Goal: Task Accomplishment & Management: Use online tool/utility

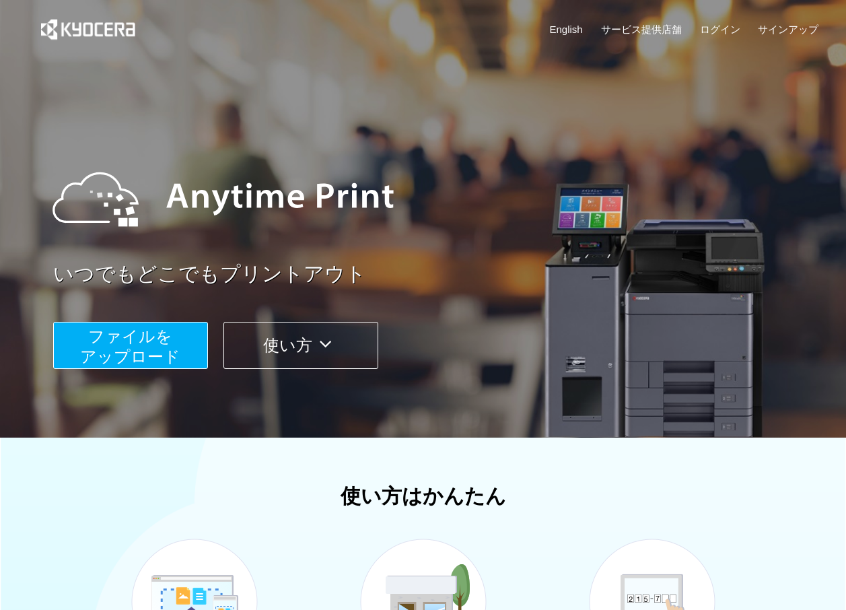
click at [162, 364] on span "ファイルを ​​アップロード" at bounding box center [130, 346] width 100 height 38
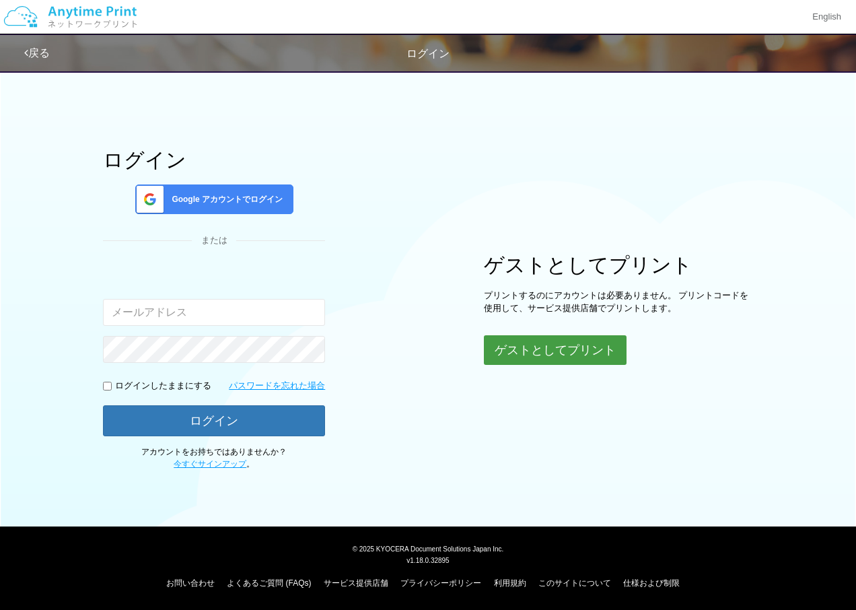
click at [577, 347] on button "ゲストとしてプリント" at bounding box center [555, 350] width 143 height 30
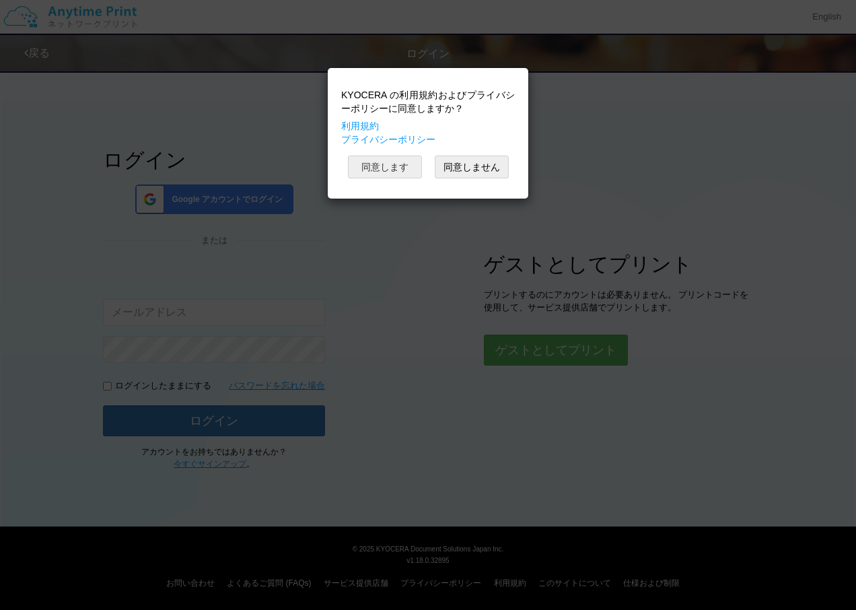
click at [407, 162] on button "同意します" at bounding box center [385, 167] width 74 height 23
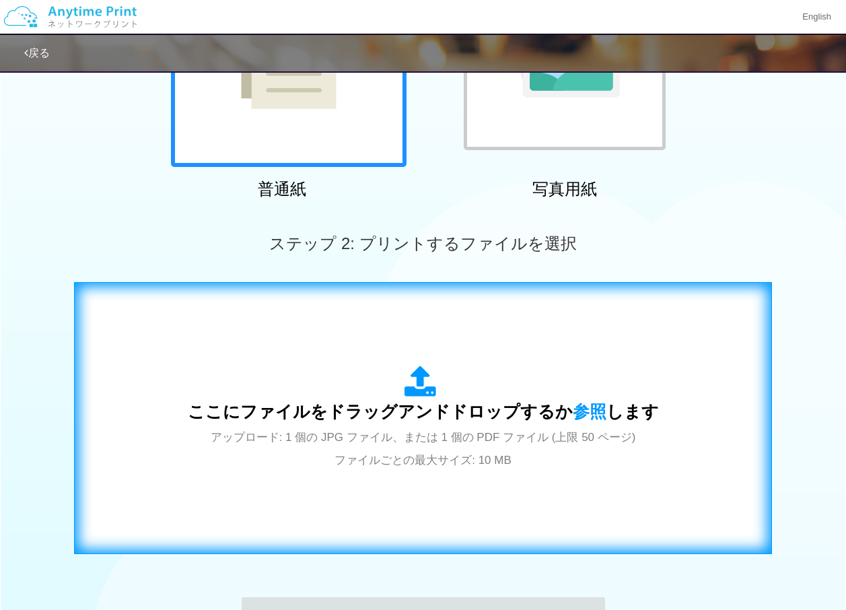
scroll to position [404, 0]
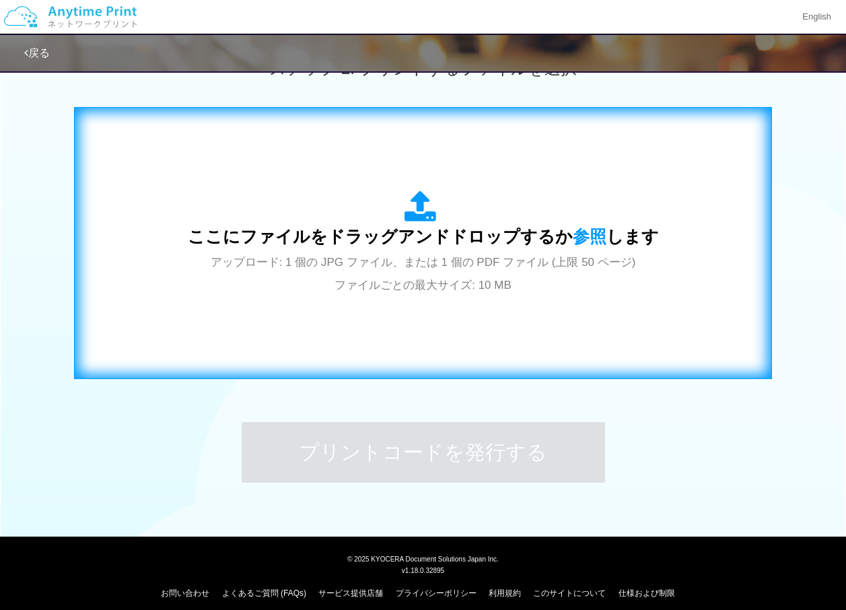
click at [351, 279] on span "アップロード: 1 個の JPG ファイル、または 1 個の PDF ファイル (上限 50 ページ) ファイルごとの最大サイズ: 10 MB" at bounding box center [424, 274] width 426 height 36
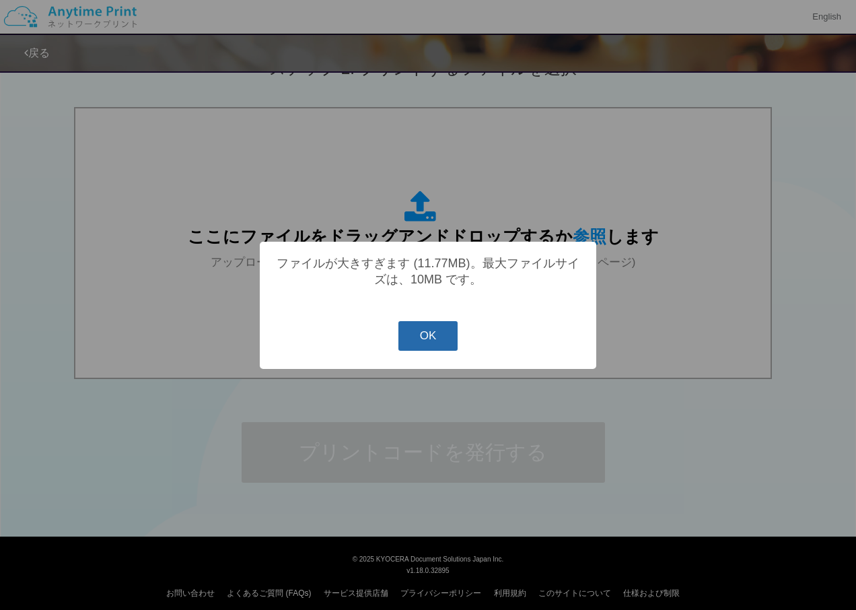
click at [436, 335] on button "OK" at bounding box center [429, 336] width 60 height 30
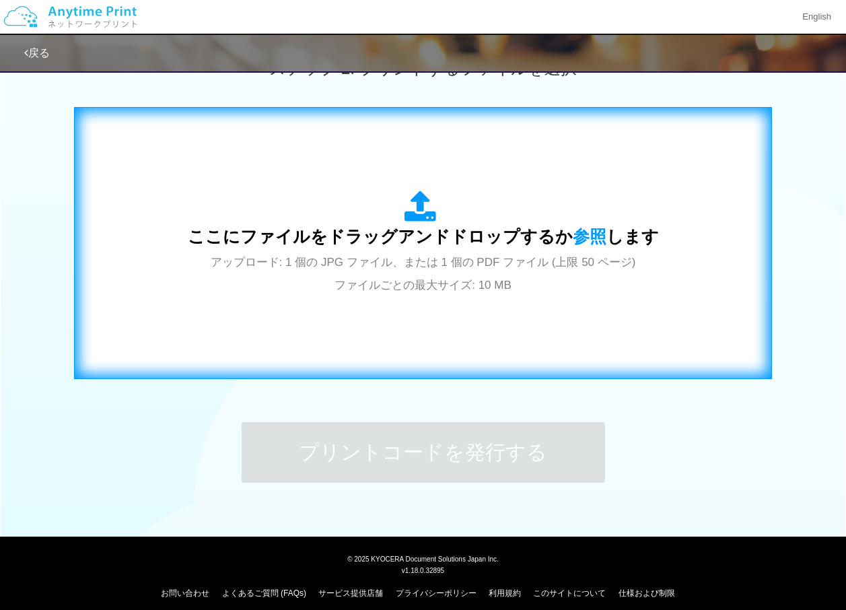
click at [543, 305] on div "ここにファイルをドラッグアンドドロップするか 参照 します アップロード: 1 個の JPG ファイル、または 1 個の PDF ファイル (上限 50 ペー…" at bounding box center [423, 243] width 670 height 244
click at [411, 218] on icon at bounding box center [424, 208] width 38 height 34
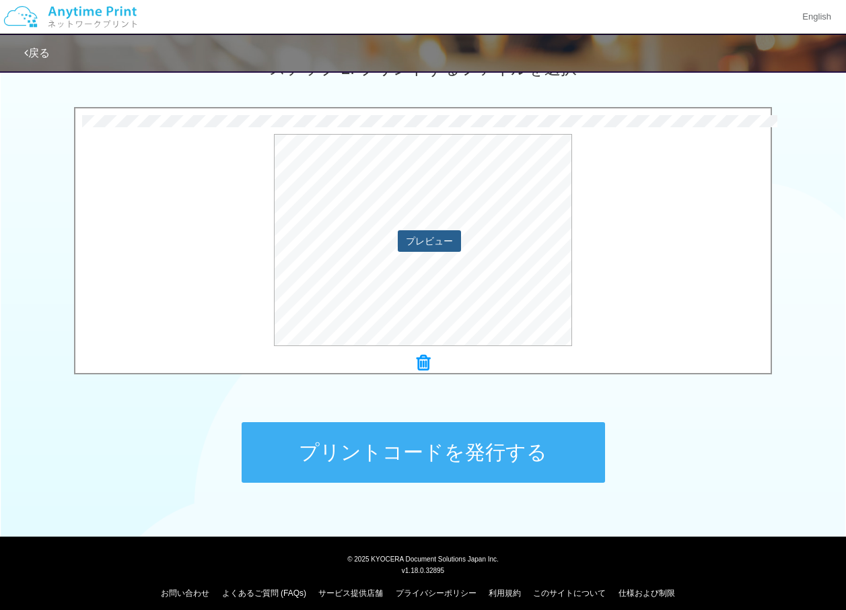
click at [416, 247] on button "プレビュー" at bounding box center [429, 241] width 63 height 22
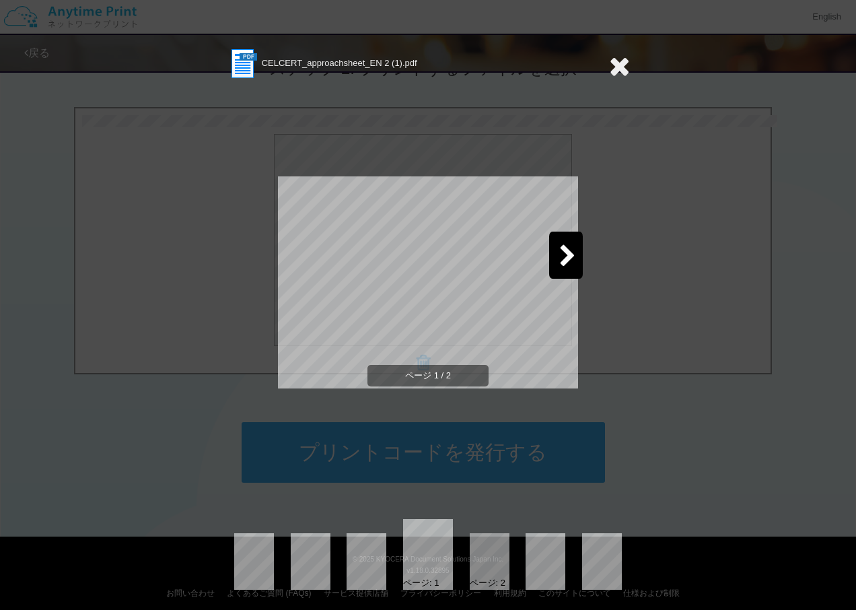
click at [575, 243] on div at bounding box center [566, 255] width 34 height 47
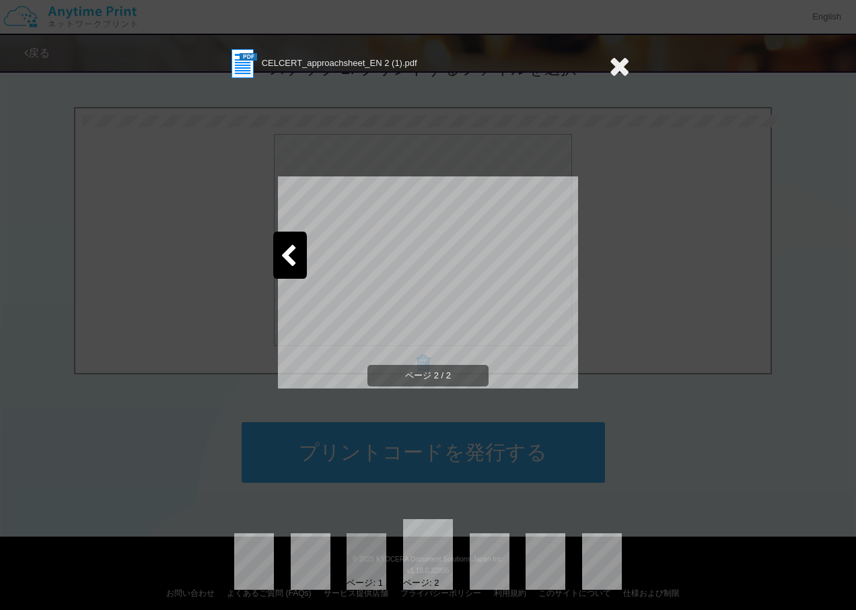
click at [617, 68] on icon at bounding box center [619, 66] width 21 height 27
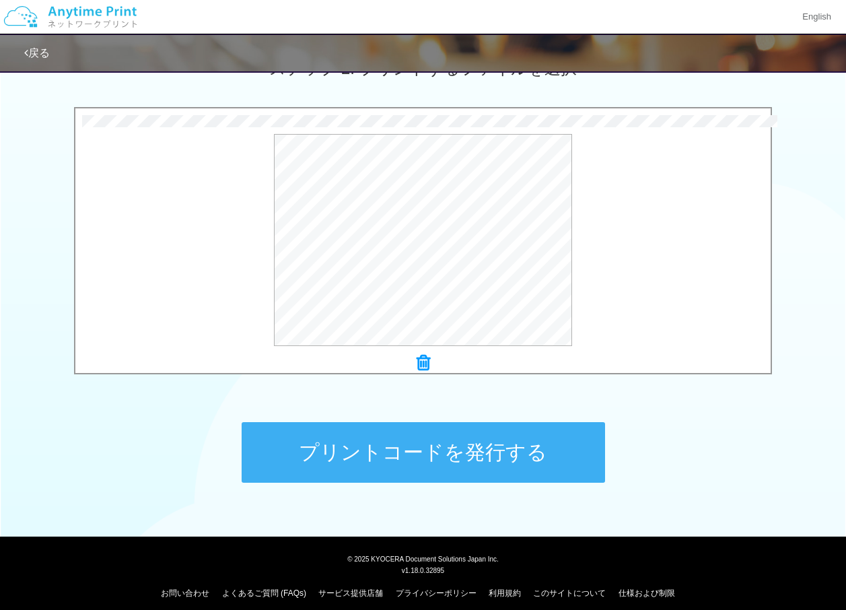
click at [657, 469] on div "ステップ 1: 用紙の種類を選択 普通紙 写真用紙 普通紙 写真用紙 previous next slide 1 of 2 comma.current.act…" at bounding box center [423, 91] width 846 height 864
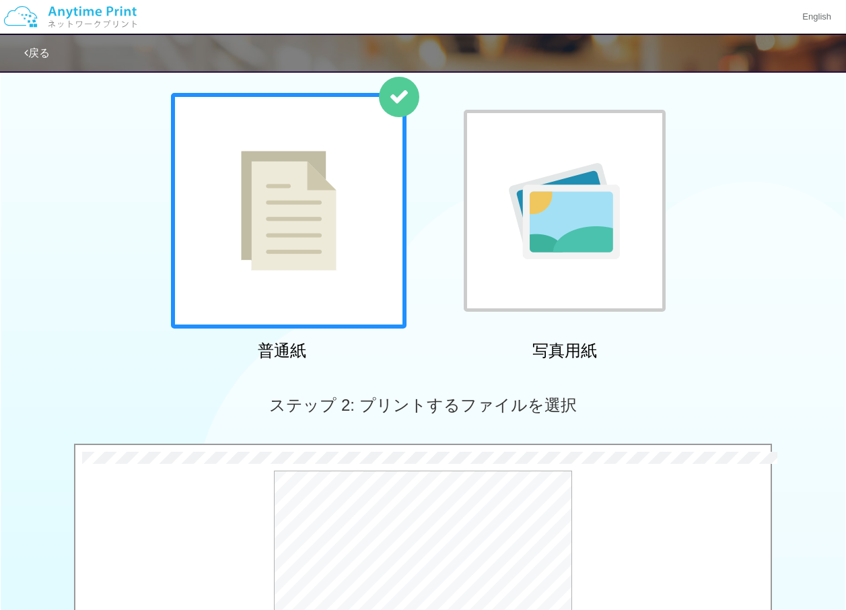
scroll to position [0, 0]
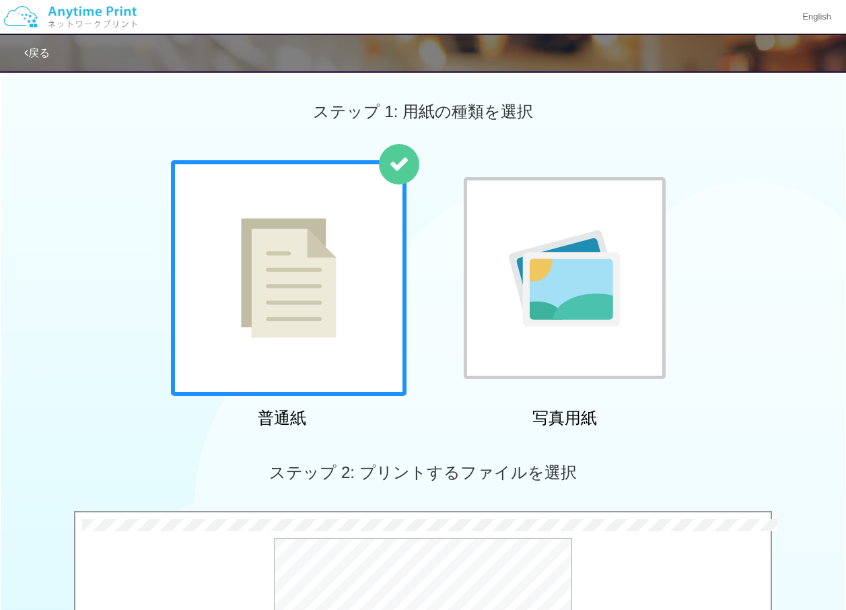
click at [360, 244] on div at bounding box center [289, 278] width 236 height 236
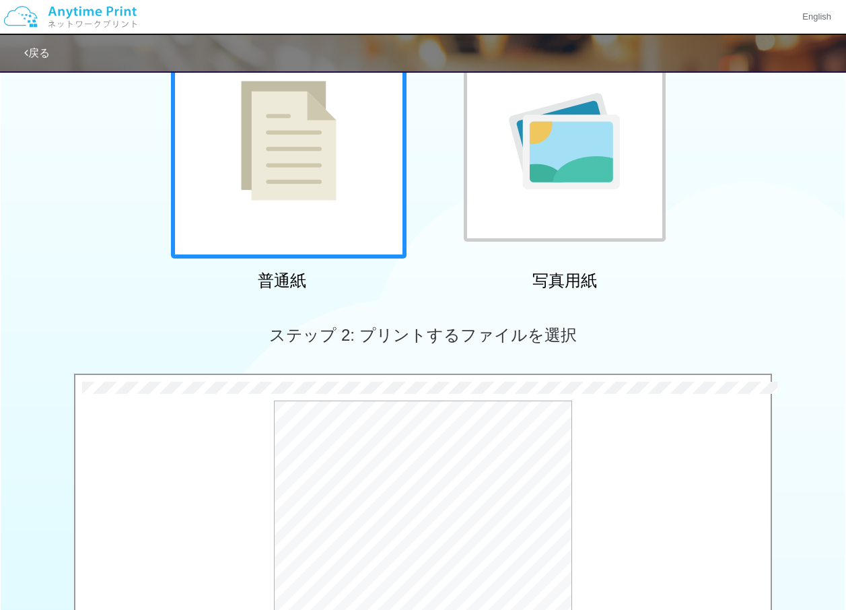
scroll to position [269, 0]
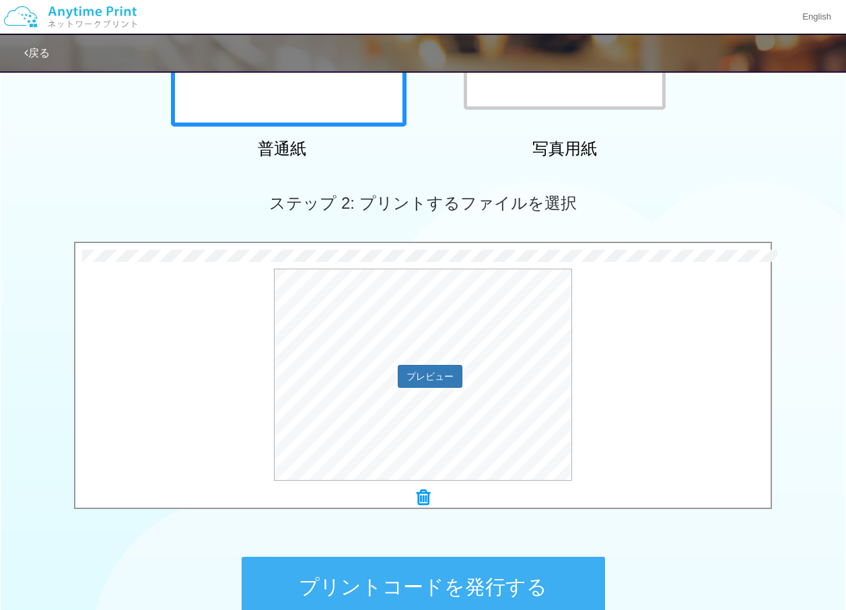
click at [646, 419] on div "プレビュー" at bounding box center [423, 375] width 696 height 212
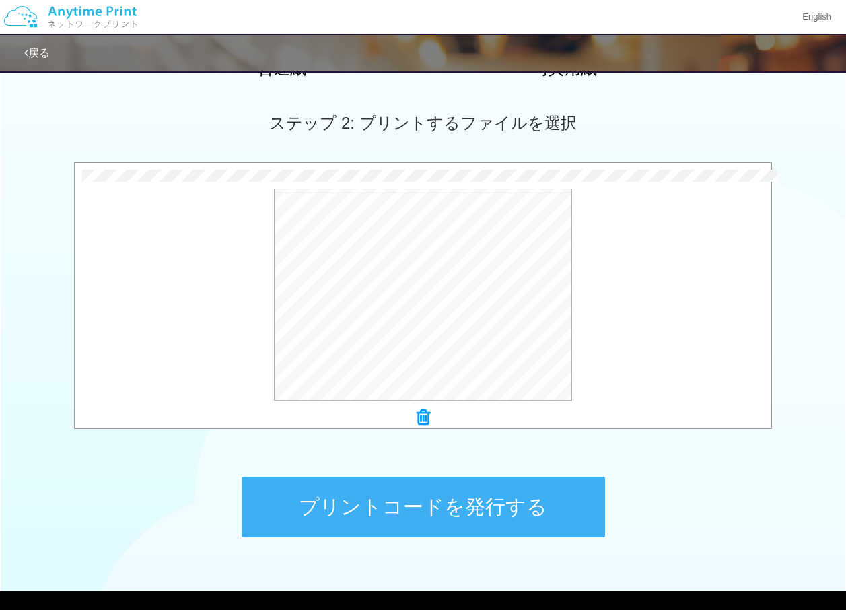
scroll to position [414, 0]
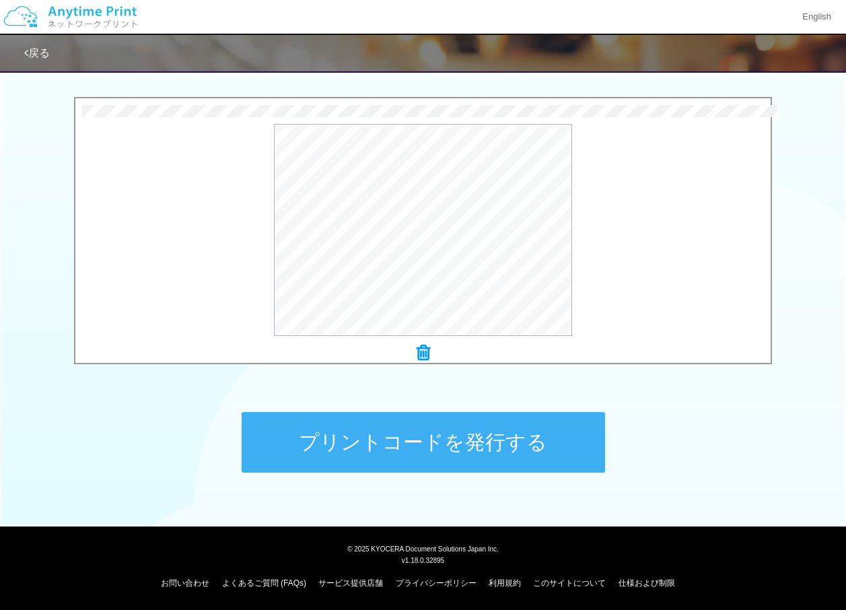
click at [500, 424] on button "プリントコードを発行する" at bounding box center [424, 442] width 364 height 61
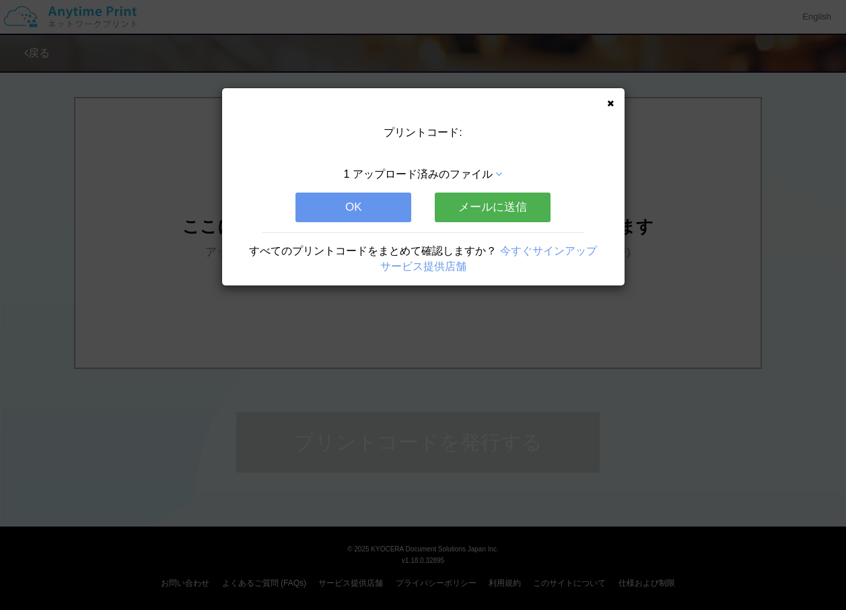
scroll to position [0, 0]
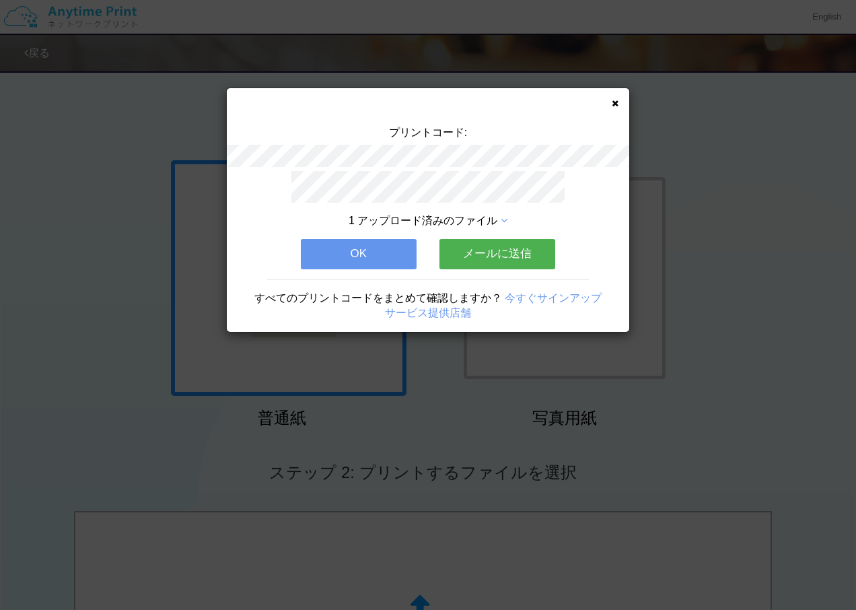
click at [377, 261] on button "OK" at bounding box center [359, 254] width 116 height 30
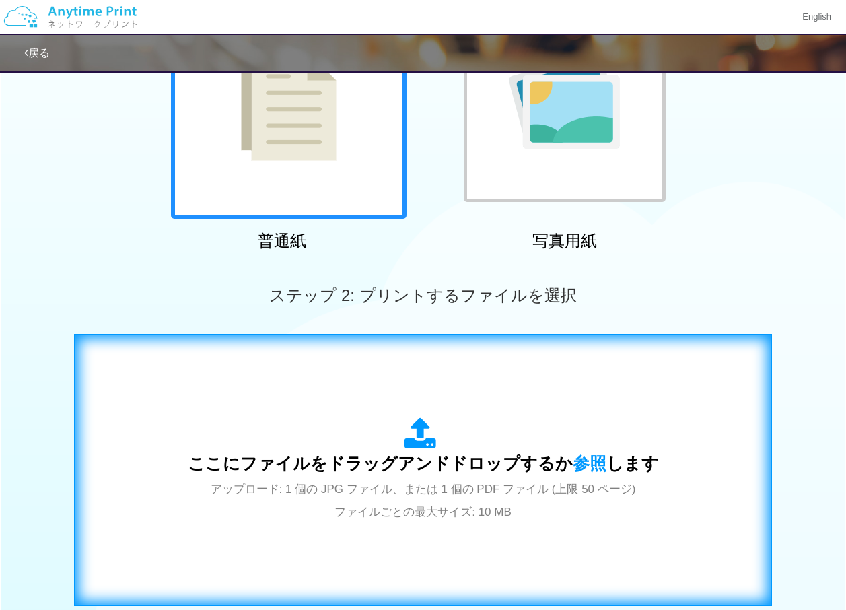
scroll to position [337, 0]
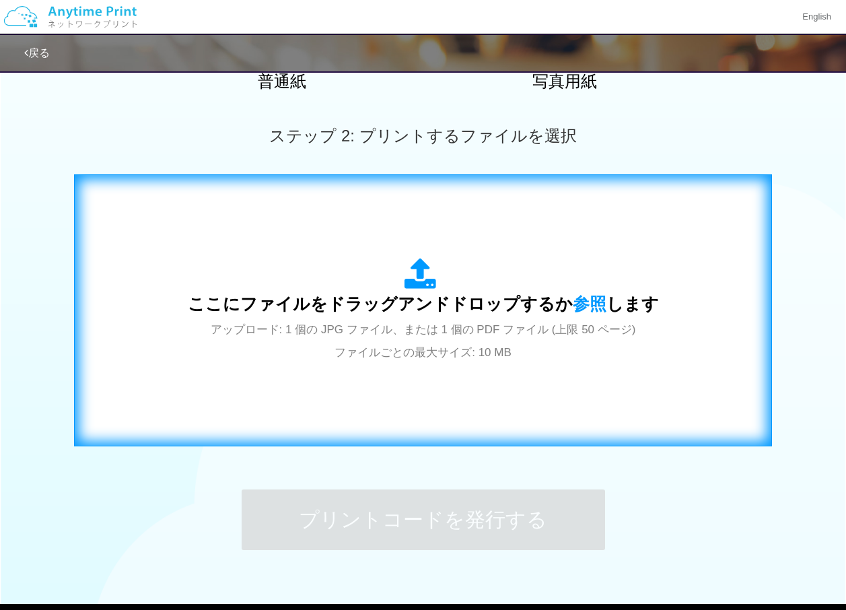
click at [427, 393] on div "ここにファイルをドラッグアンドドロップするか 参照 します アップロード: 1 個の JPG ファイル、または 1 個の PDF ファイル (上限 50 ペー…" at bounding box center [423, 311] width 670 height 244
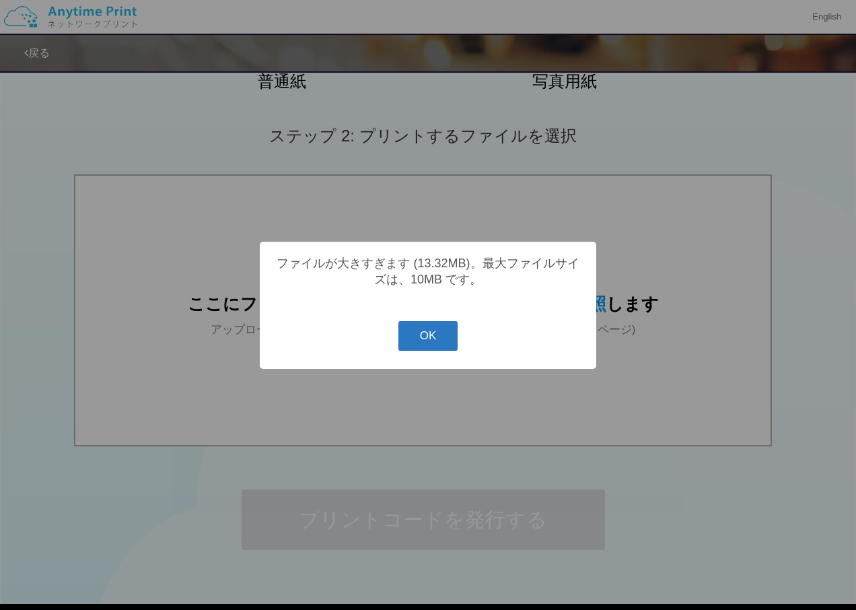
click at [447, 351] on button "OK" at bounding box center [429, 336] width 60 height 30
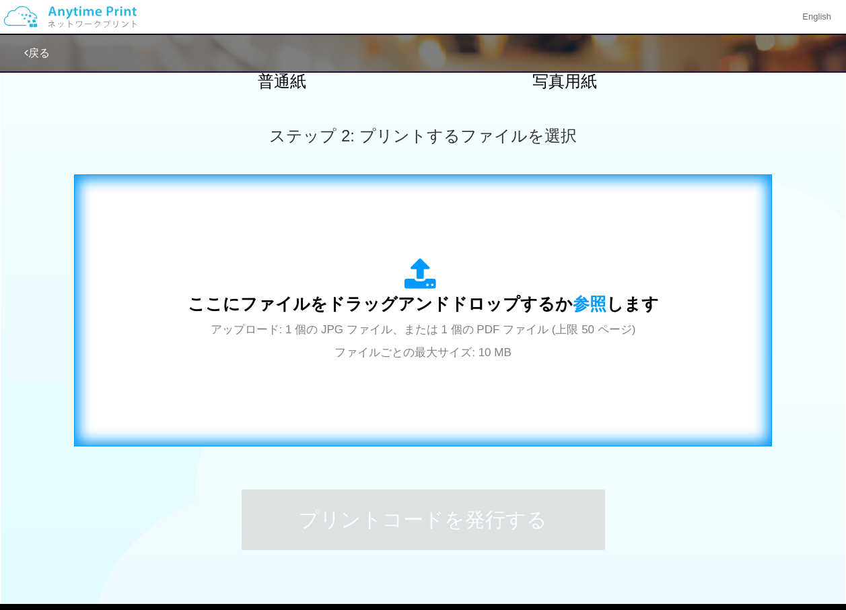
click at [440, 285] on icon at bounding box center [424, 275] width 38 height 34
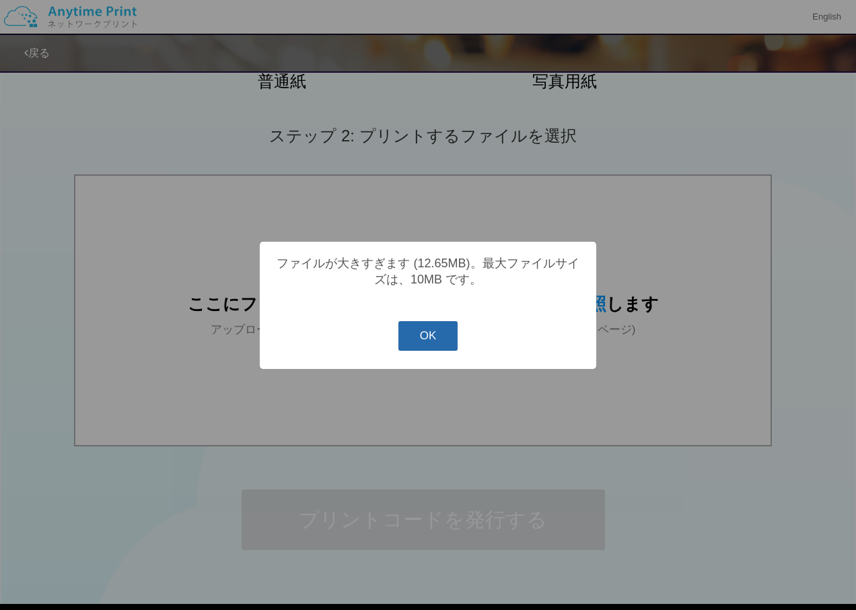
click at [448, 335] on button "OK" at bounding box center [429, 336] width 60 height 30
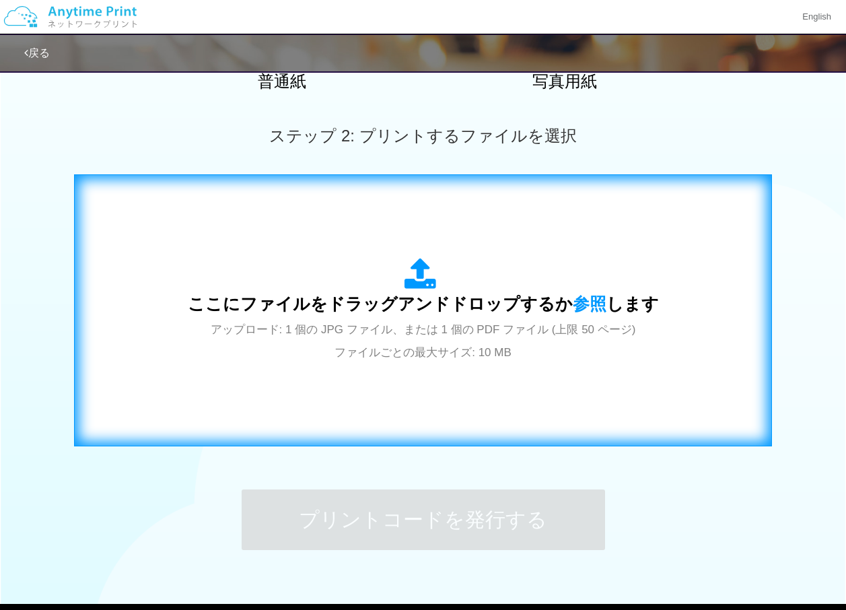
click at [595, 229] on div "ここにファイルをドラッグアンドドロップするか 参照 します アップロード: 1 個の JPG ファイル、または 1 個の PDF ファイル (上限 50 ペー…" at bounding box center [423, 311] width 670 height 244
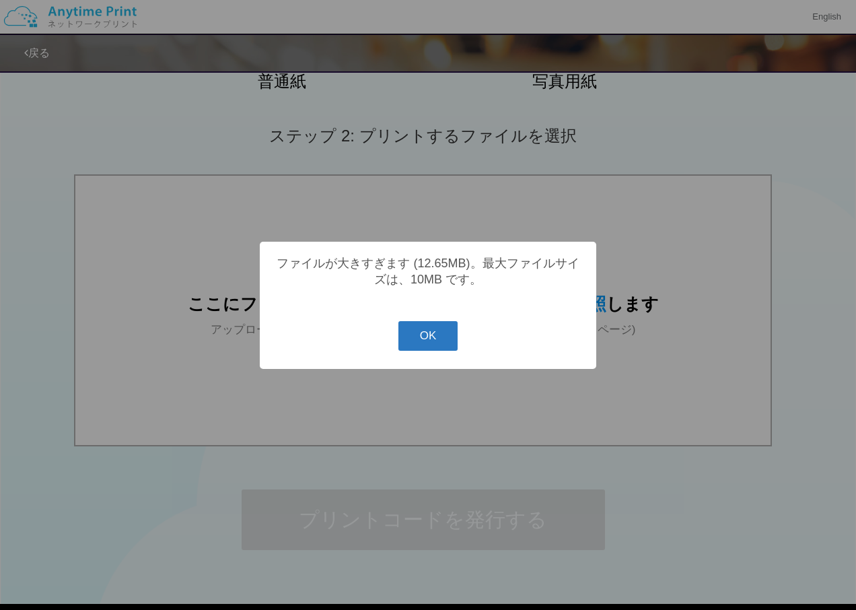
click at [427, 339] on button "OK" at bounding box center [429, 336] width 60 height 30
